Goal: Register for event/course

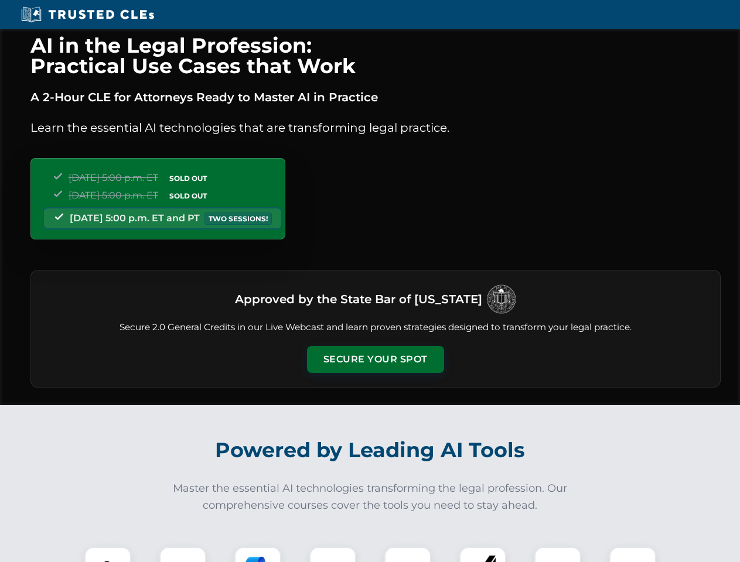
click at [375, 360] on button "Secure Your Spot" at bounding box center [375, 359] width 137 height 27
click at [108, 555] on img at bounding box center [108, 570] width 34 height 34
